Goal: Task Accomplishment & Management: Manage account settings

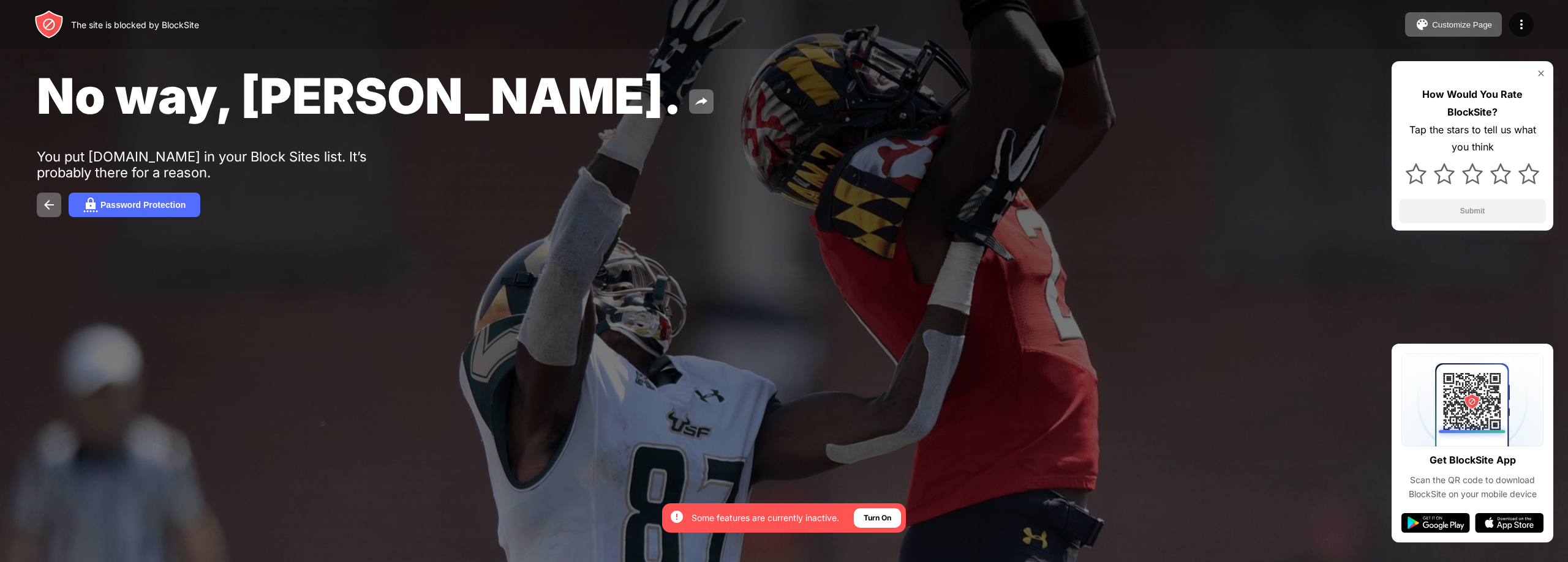
click at [1536, 25] on div "The site is blocked by BlockSite Customize Page Edit Block List Redirect Custom…" at bounding box center [784, 25] width 1568 height 49
click at [1529, 24] on div at bounding box center [1521, 24] width 25 height 25
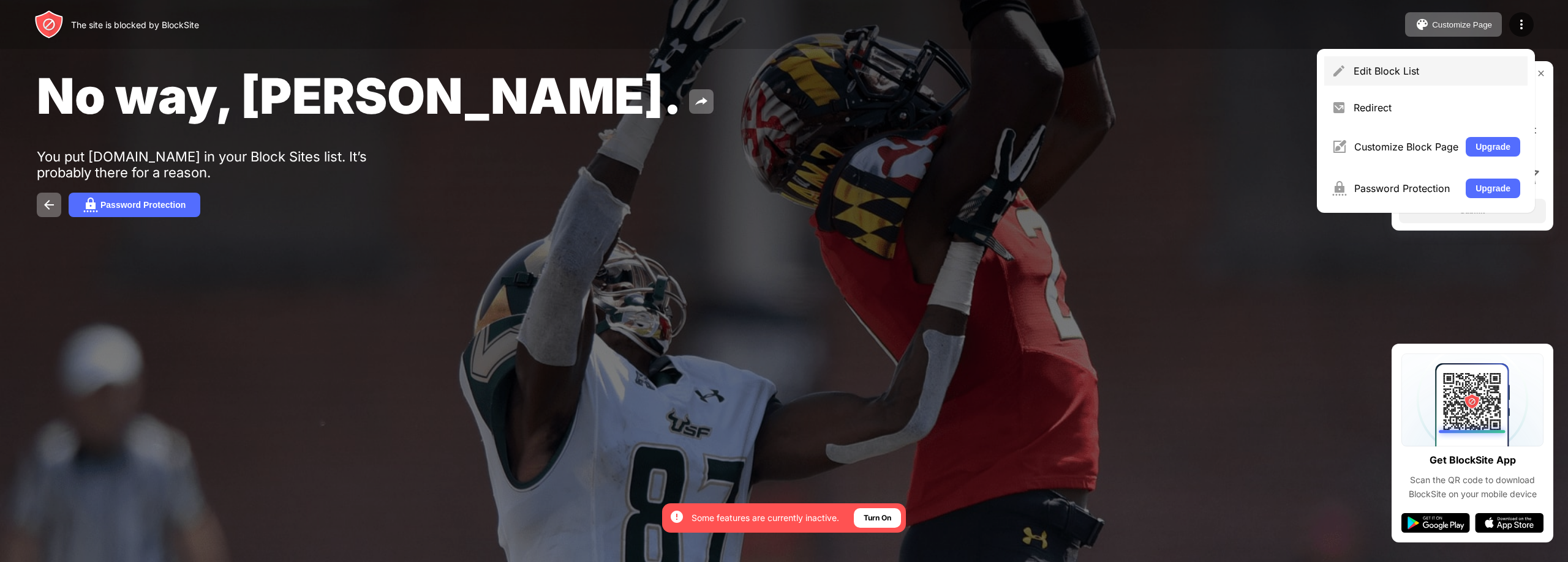
click at [1434, 76] on div "Edit Block List" at bounding box center [1437, 71] width 167 height 12
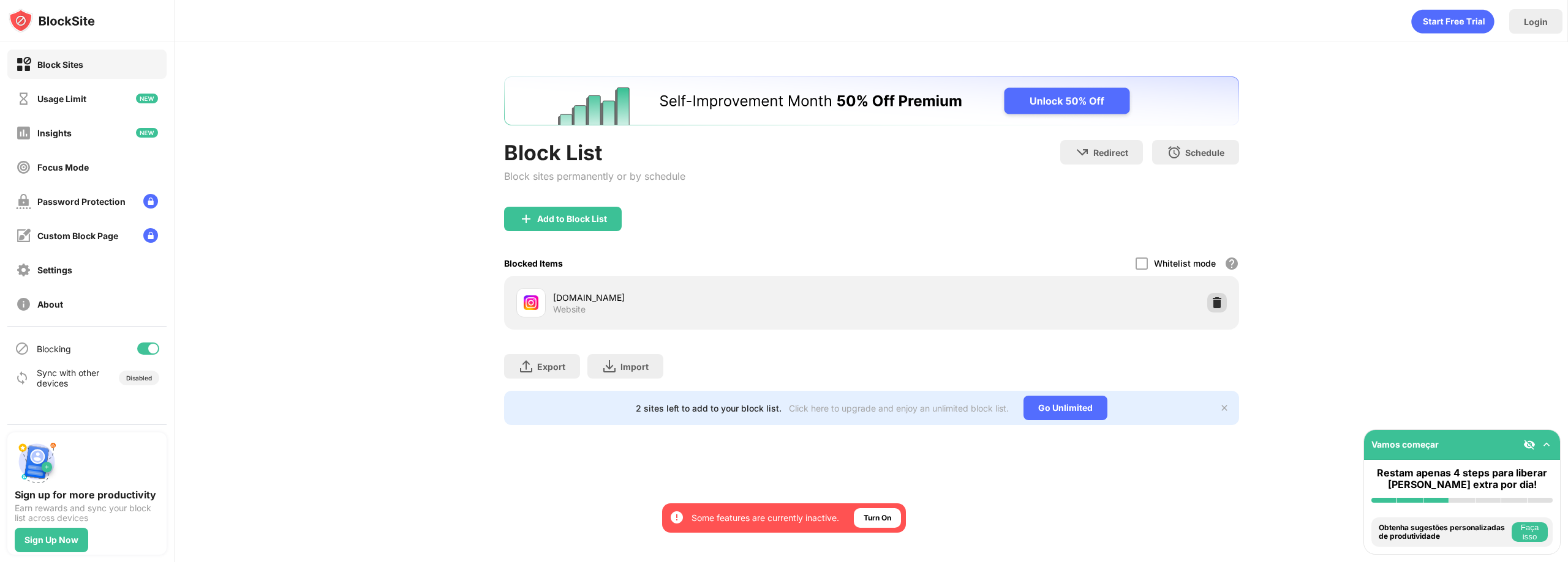
click at [1216, 298] on img at bounding box center [1216, 303] width 12 height 12
